Goal: Task Accomplishment & Management: Complete application form

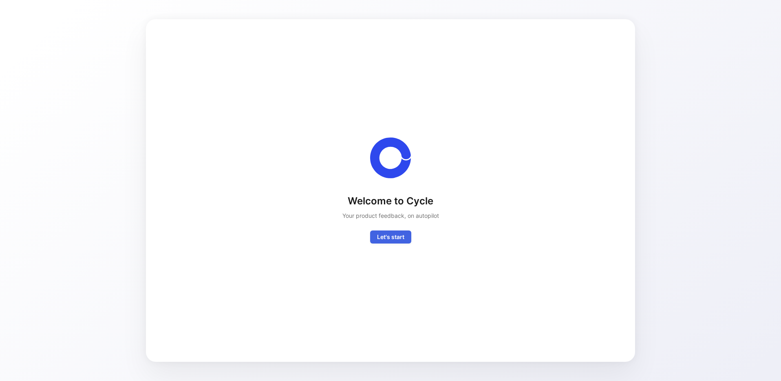
click at [392, 238] on span "Let's start" at bounding box center [390, 237] width 27 height 10
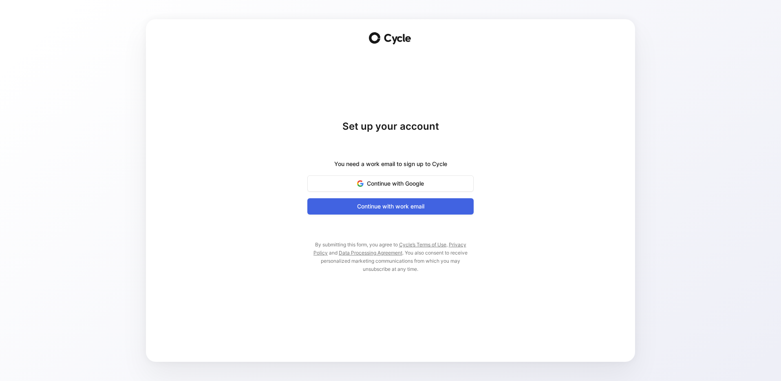
click at [412, 205] on span "Continue with work email" at bounding box center [391, 206] width 146 height 10
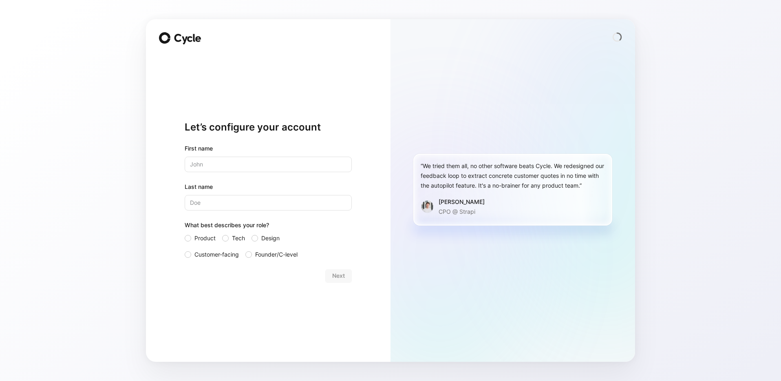
type input "[PERSON_NAME]"
click at [225, 253] on span "Customer-facing" at bounding box center [216, 254] width 44 height 10
click at [185, 249] on input "Customer-facing" at bounding box center [185, 249] width 0 height 0
click at [340, 276] on span "Next" at bounding box center [338, 276] width 13 height 10
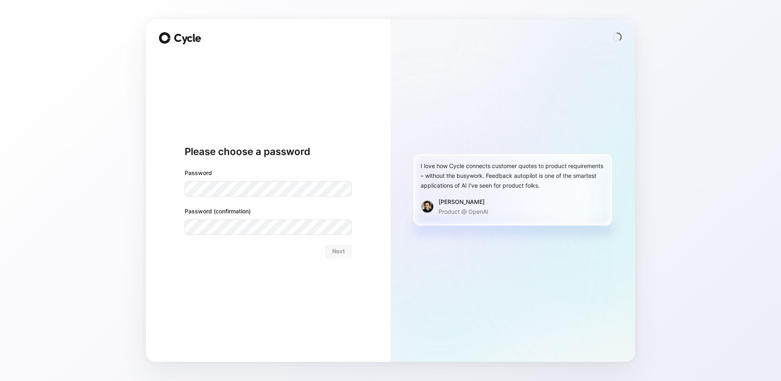
click at [0, 380] on com-1password-button at bounding box center [0, 381] width 0 height 0
click at [334, 255] on span "Next" at bounding box center [338, 251] width 13 height 10
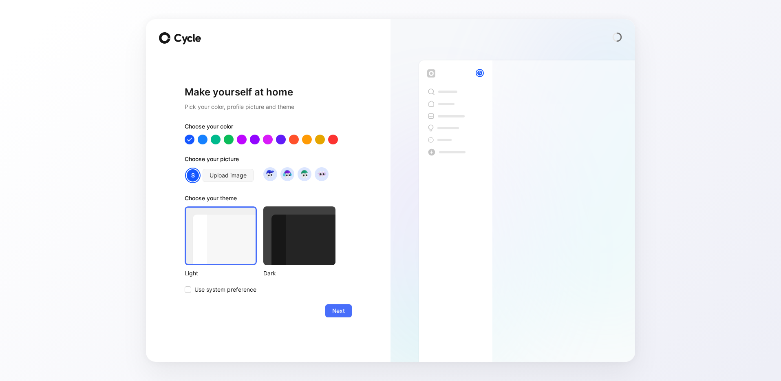
click at [204, 144] on div "Choose your color Choose your picture S Upload image Choose your theme Light Da…" at bounding box center [268, 207] width 167 height 173
click at [203, 143] on div at bounding box center [202, 139] width 11 height 11
click at [234, 290] on span "Use system preference" at bounding box center [225, 290] width 62 height 10
click at [185, 285] on input "Use system preference" at bounding box center [185, 285] width 0 height 0
click at [236, 257] on div at bounding box center [221, 235] width 72 height 59
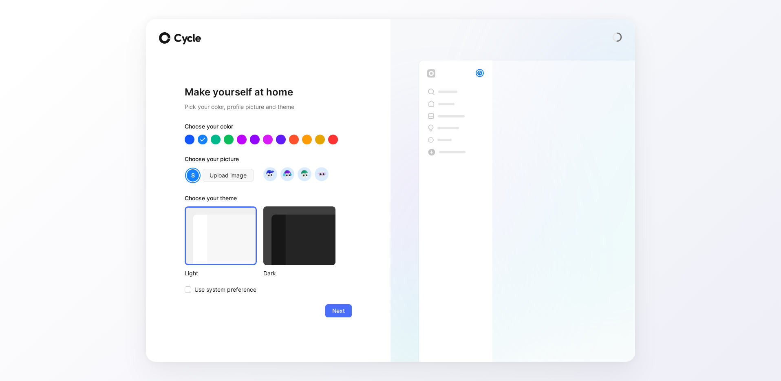
click at [332, 315] on button "Next" at bounding box center [338, 310] width 26 height 13
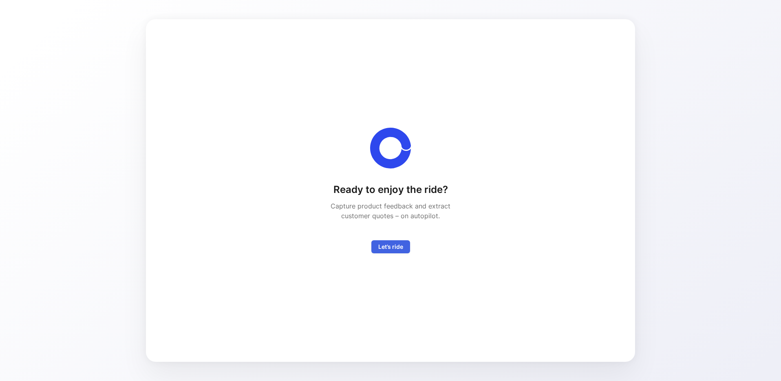
click at [389, 245] on span "Let’s ride" at bounding box center [390, 247] width 25 height 10
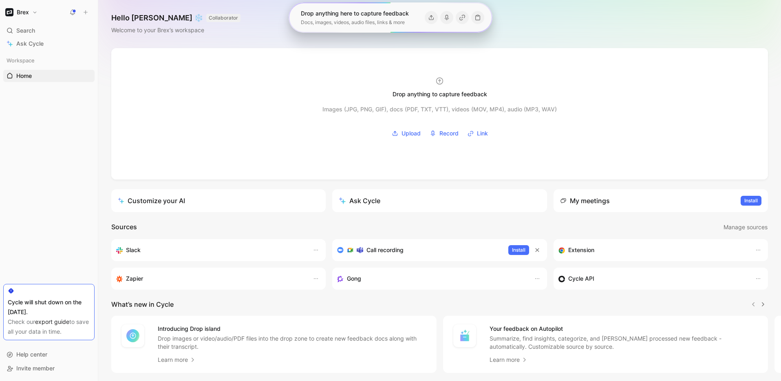
click at [20, 113] on div "Workspace Home G then H To pick up a draggable item, press the space bar. While…" at bounding box center [48, 168] width 91 height 228
